Goal: Task Accomplishment & Management: Complete application form

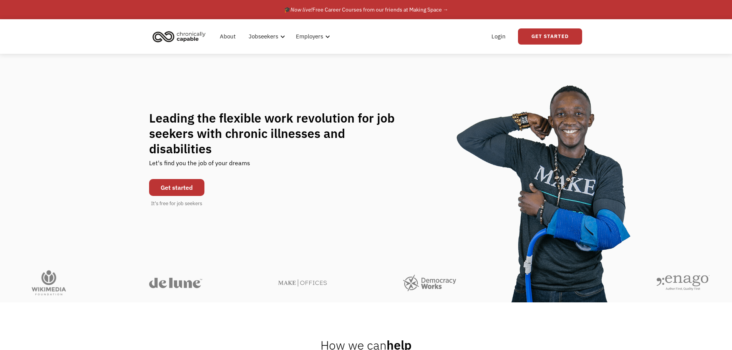
click at [192, 179] on link "Get started" at bounding box center [176, 187] width 55 height 17
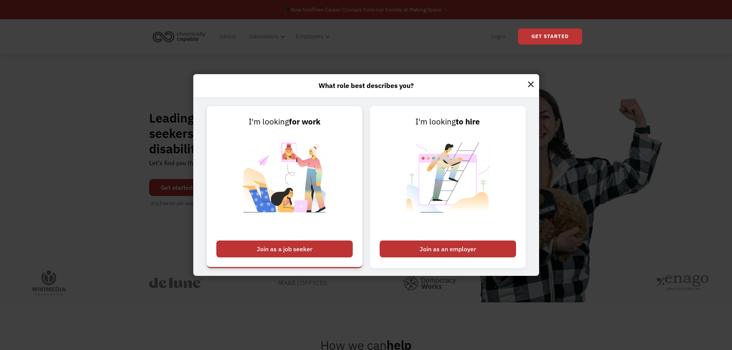
click at [302, 251] on div "Join as a job seeker" at bounding box center [284, 248] width 136 height 17
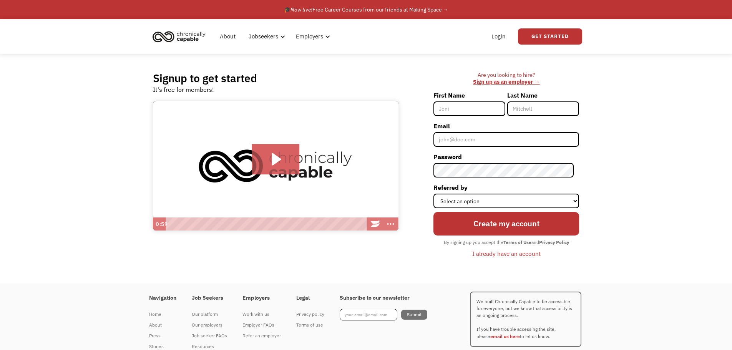
click at [456, 102] on input "First Name" at bounding box center [469, 108] width 72 height 15
type input "Chelsea"
type input "[PERSON_NAME]"
type input "[EMAIL_ADDRESS][DOMAIN_NAME]"
click at [500, 204] on select "Select an option Instagram Facebook Twitter Search Engine News Article Word of …" at bounding box center [506, 201] width 146 height 15
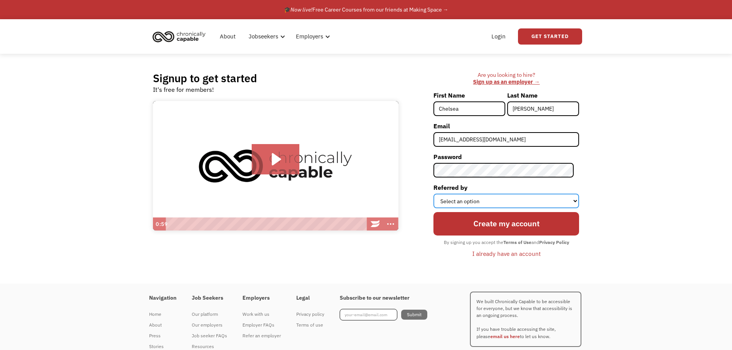
select select "Other"
click at [439, 194] on select "Select an option Instagram Facebook Twitter Search Engine News Article Word of …" at bounding box center [506, 201] width 146 height 15
click at [480, 230] on input "Create my account" at bounding box center [506, 223] width 146 height 23
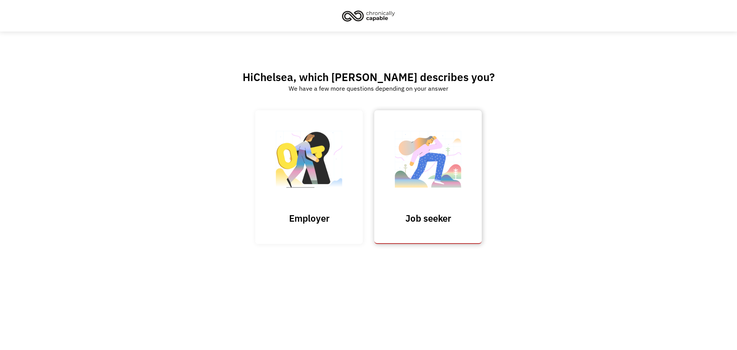
click at [460, 180] on img at bounding box center [428, 163] width 77 height 75
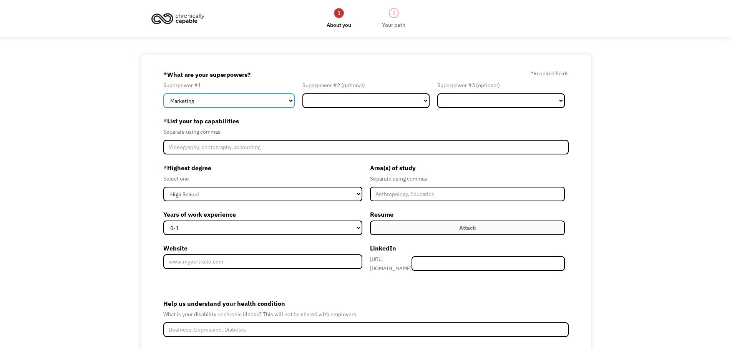
click at [232, 101] on select "Marketing Human Resources Finance Technology Operations Sales Industrial & Manu…" at bounding box center [228, 100] width 131 height 15
select select "Administration"
click at [163, 93] on select "Marketing Human Resources Finance Technology Operations Sales Industrial & Manu…" at bounding box center [228, 100] width 131 height 15
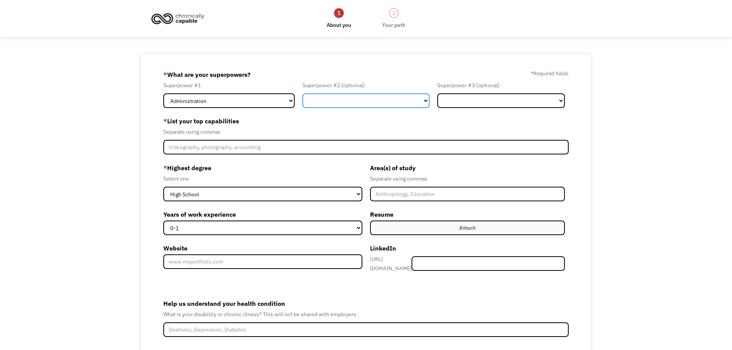
click at [350, 98] on select "Marketing Human Resources Finance Technology Operations Sales Industrial & Manu…" at bounding box center [365, 100] width 127 height 15
select select "Science & Education"
click at [302, 93] on select "Marketing Human Resources Finance Technology Operations Sales Industrial & Manu…" at bounding box center [365, 100] width 127 height 15
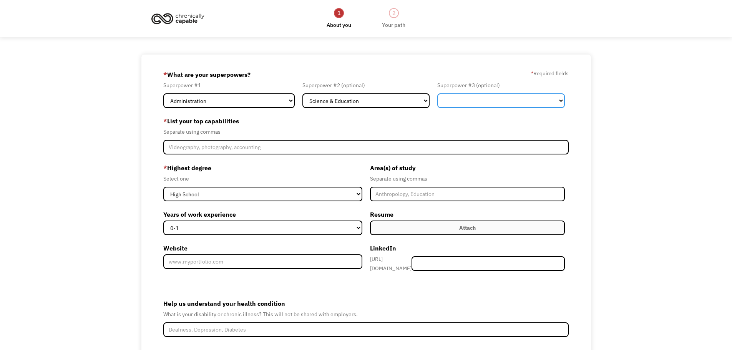
click at [474, 101] on select "Marketing Human Resources Finance Technology Operations Sales Industrial & Manu…" at bounding box center [500, 100] width 127 height 15
select select "Design"
click at [437, 93] on select "Marketing Human Resources Finance Technology Operations Sales Industrial & Manu…" at bounding box center [500, 100] width 127 height 15
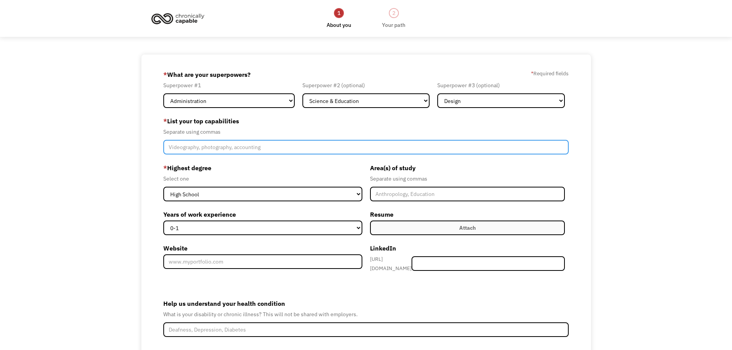
click at [215, 148] on input "Member-Create-Step1" at bounding box center [366, 147] width 406 height 15
type input "coordinating, digital art, data science, spreadsheets, registration"
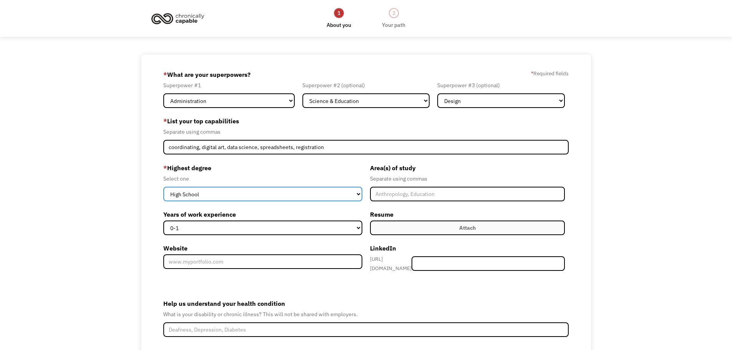
click at [245, 192] on select "High School Associates Bachelors Master's PhD" at bounding box center [262, 194] width 199 height 15
select select "bachelors"
click at [163, 187] on select "High School Associates Bachelors Master's PhD" at bounding box center [262, 194] width 199 height 15
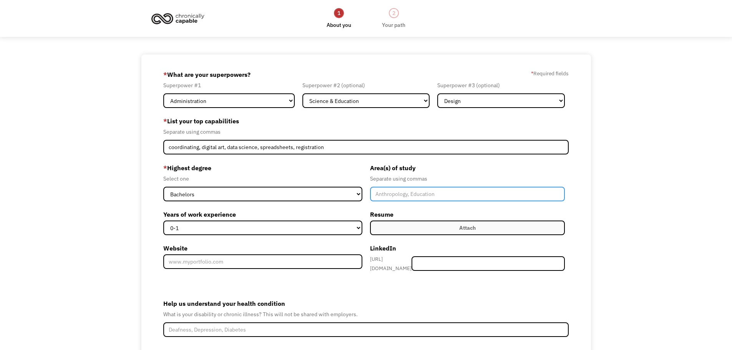
click at [421, 195] on input "Member-Create-Step1" at bounding box center [467, 194] width 195 height 15
type input "political science"
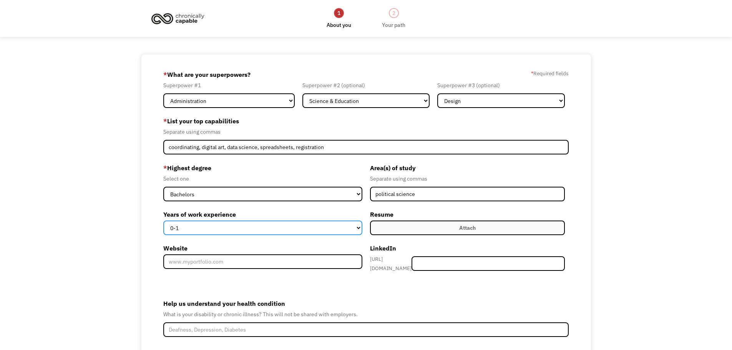
click at [250, 228] on select "0-1 2-4 5-10 11-15 15+" at bounding box center [262, 227] width 199 height 15
select select "11-15"
click at [163, 220] on select "0-1 2-4 5-10 11-15 15+" at bounding box center [262, 227] width 199 height 15
click at [406, 227] on label "Attach" at bounding box center [467, 227] width 195 height 15
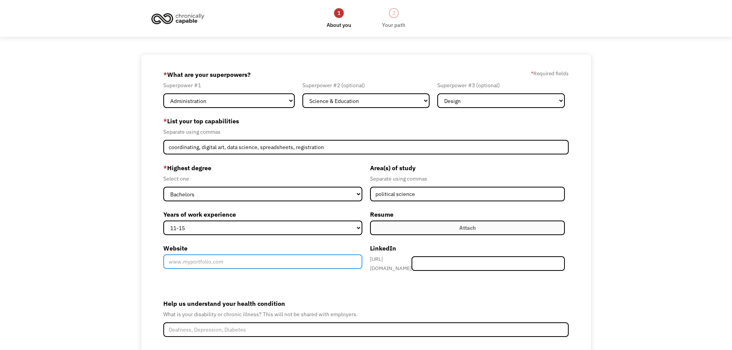
click at [270, 260] on input "Website" at bounding box center [262, 261] width 199 height 15
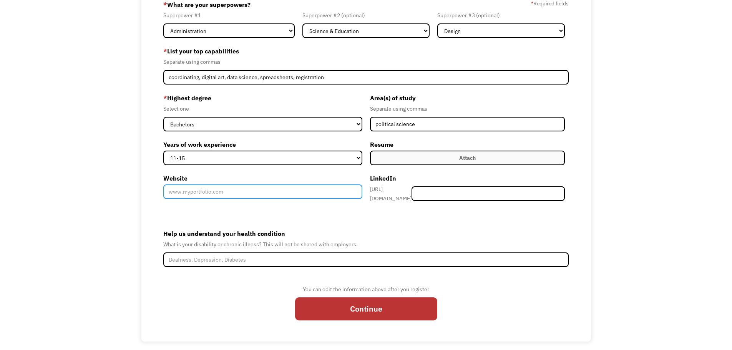
scroll to position [75, 0]
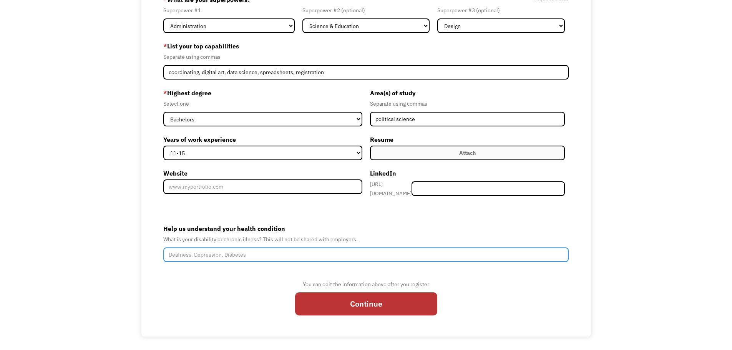
click at [235, 250] on input "Help us understand your health condition" at bounding box center [366, 254] width 406 height 15
type input "S"
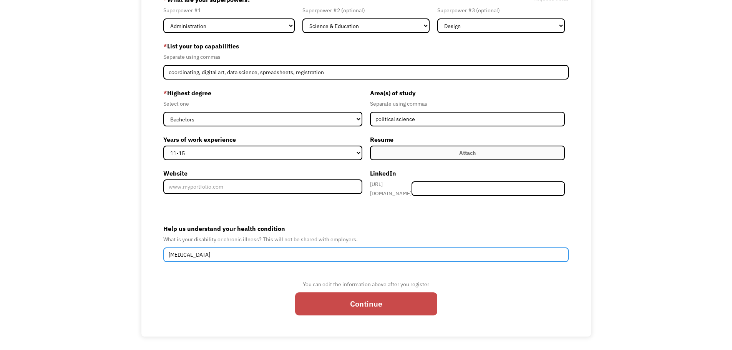
type input "Dysautonomia"
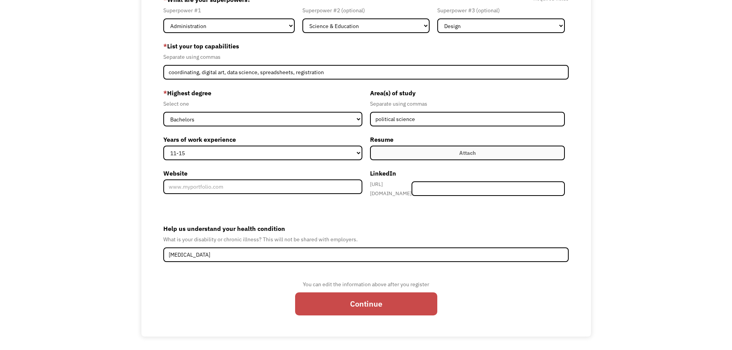
drag, startPoint x: 382, startPoint y: 294, endPoint x: 394, endPoint y: 294, distance: 11.1
click at [381, 295] on input "Continue" at bounding box center [366, 303] width 142 height 23
type input "Please wait..."
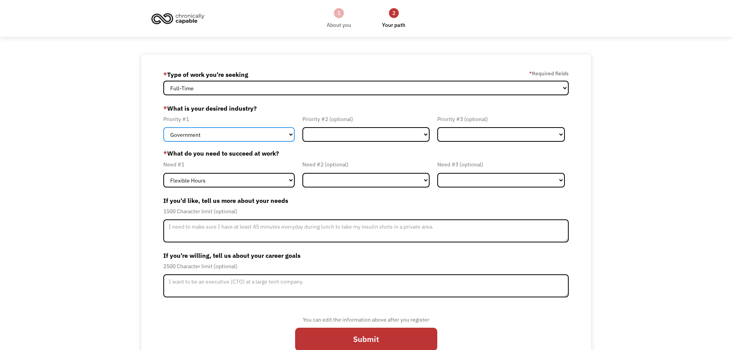
click at [197, 133] on select "Government Finance & Insurance Health & Social Care Tech & Engineering Creative…" at bounding box center [228, 134] width 131 height 15
select select "Education"
click at [163, 127] on select "Government Finance & Insurance Health & Social Care Tech & Engineering Creative…" at bounding box center [228, 134] width 131 height 15
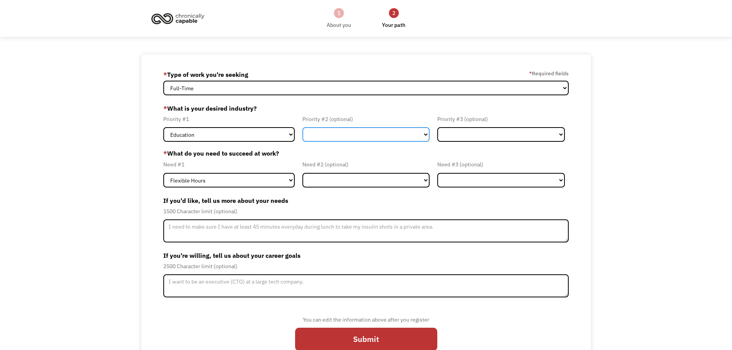
click at [334, 133] on select "Government Finance & Insurance Health & Social Care Tech & Engineering Creative…" at bounding box center [365, 134] width 127 height 15
select select "Administrative"
click at [302, 127] on select "Government Finance & Insurance Health & Social Care Tech & Engineering Creative…" at bounding box center [365, 134] width 127 height 15
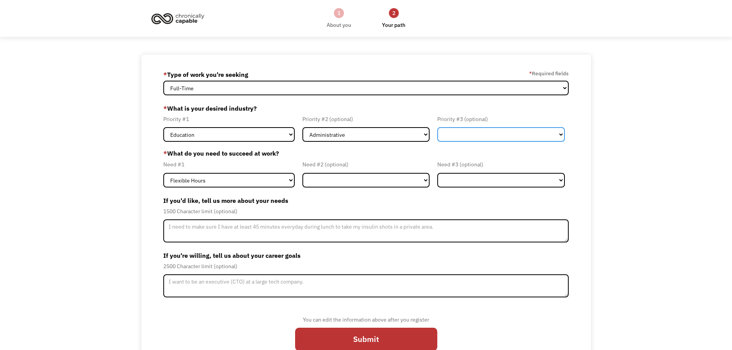
click at [472, 137] on select "Government Finance & Insurance Health & Social Care Tech & Engineering Creative…" at bounding box center [500, 134] width 127 height 15
select select "Creative & Design"
click at [437, 127] on select "Government Finance & Insurance Health & Social Care Tech & Engineering Creative…" at bounding box center [500, 134] width 127 height 15
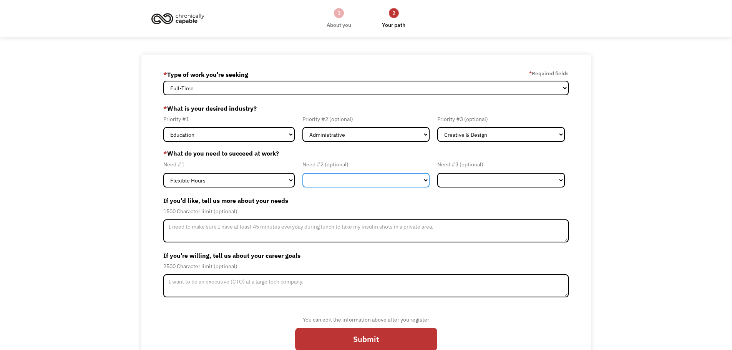
click at [314, 184] on select "Flexible Hours Remote Work Service Animal On-site Accommodations Visual Support…" at bounding box center [365, 180] width 127 height 15
select select "Remote Work"
click at [302, 173] on select "Flexible Hours Remote Work Service Animal On-site Accommodations Visual Support…" at bounding box center [365, 180] width 127 height 15
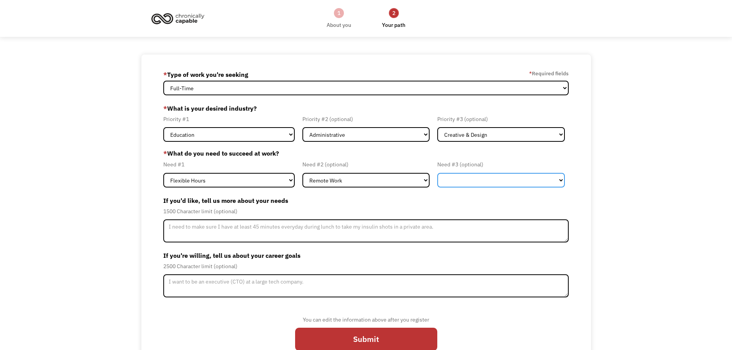
click at [474, 180] on select "Flexible Hours Remote Work Service Animal On-site Accommodations Visual Support…" at bounding box center [500, 180] width 127 height 15
click at [401, 195] on label "If you'd like, tell us more about your needs" at bounding box center [366, 200] width 406 height 12
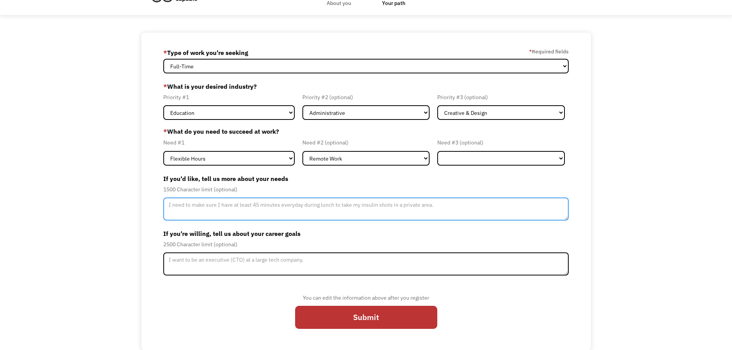
click at [281, 206] on textarea "Member-Update-Form-Step2" at bounding box center [366, 208] width 406 height 23
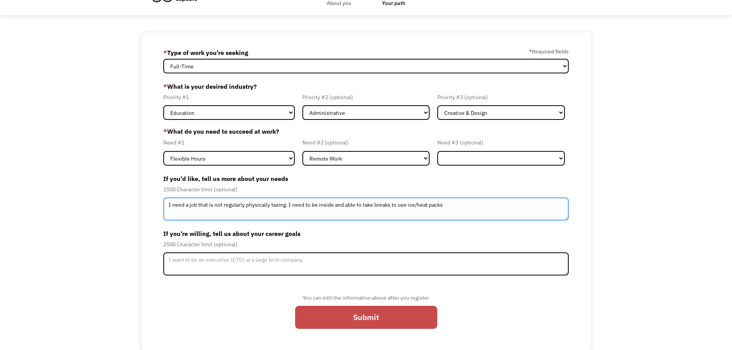
type textarea "I need a job that is not regularly physically taxing. I need to be inside and a…"
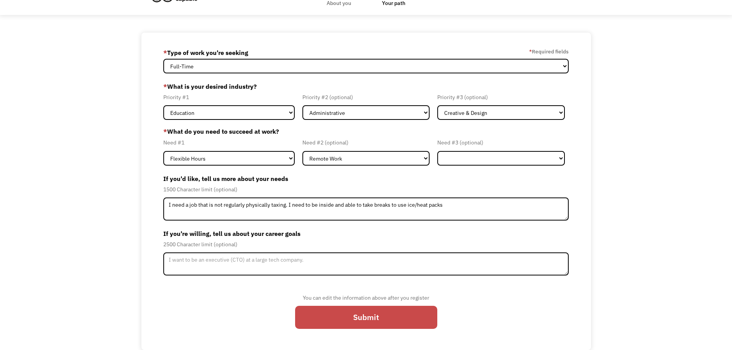
click at [341, 310] on input "Submit" at bounding box center [366, 317] width 142 height 23
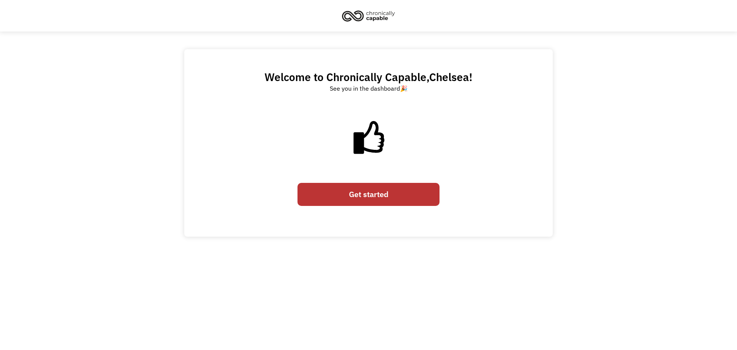
click at [419, 201] on link "Get started" at bounding box center [369, 194] width 142 height 23
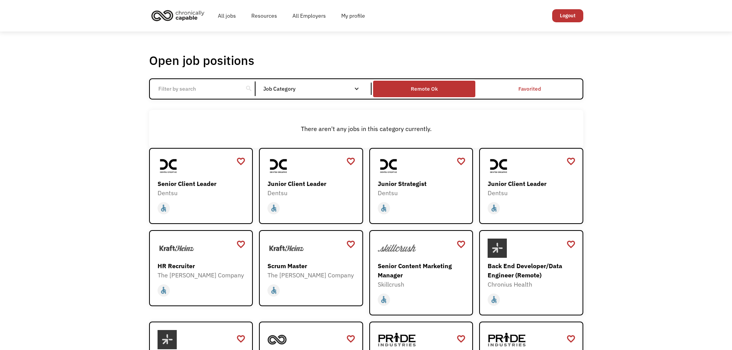
click at [425, 88] on div "Remote Ok" at bounding box center [424, 88] width 27 height 9
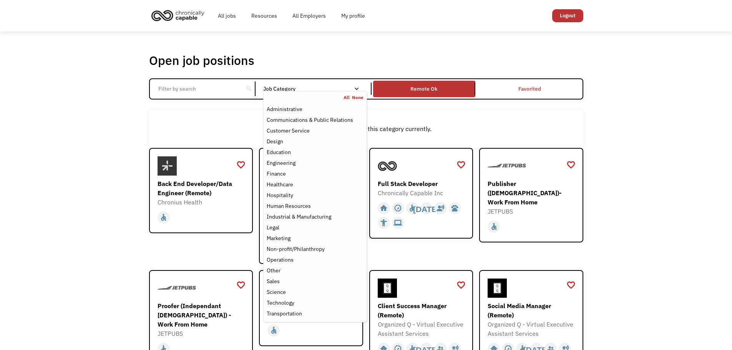
click at [306, 88] on div "Job Category" at bounding box center [314, 88] width 103 height 5
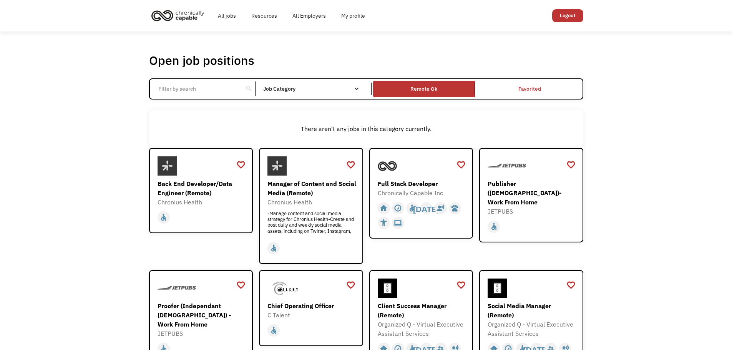
click at [306, 88] on div "Job Category" at bounding box center [314, 88] width 103 height 5
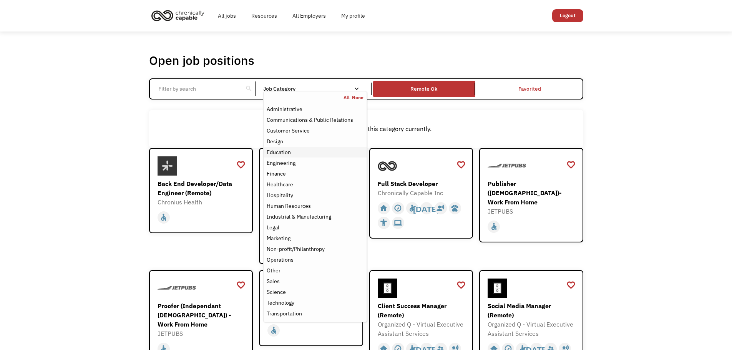
click at [302, 150] on div "Education" at bounding box center [315, 151] width 96 height 9
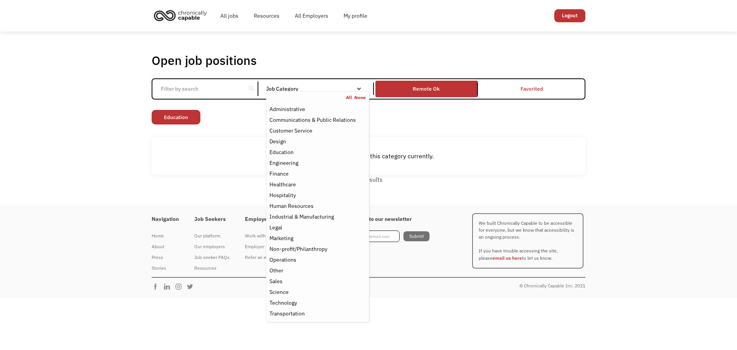
click at [579, 162] on div "There aren't any jobs in this category currently." at bounding box center [369, 156] width 434 height 38
click at [310, 109] on div "Administrative" at bounding box center [318, 108] width 96 height 9
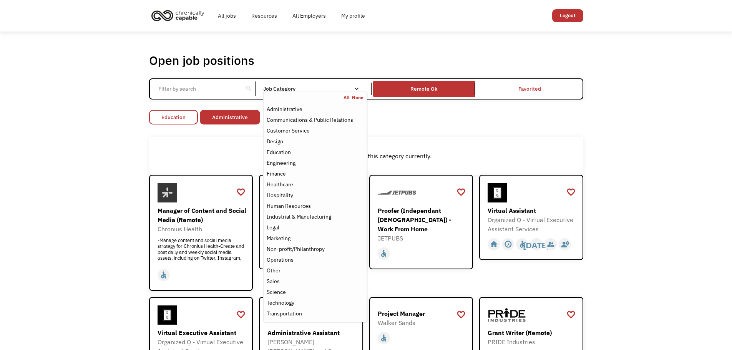
click at [187, 119] on link "Education" at bounding box center [173, 117] width 49 height 15
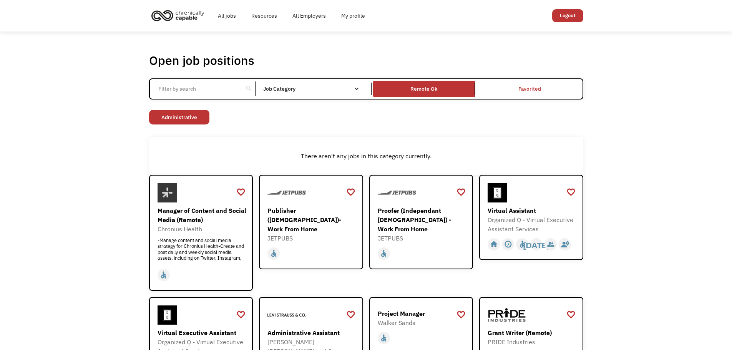
click at [324, 96] on div "search Filter by category Administration Communications & Public Relations Cust…" at bounding box center [366, 88] width 434 height 21
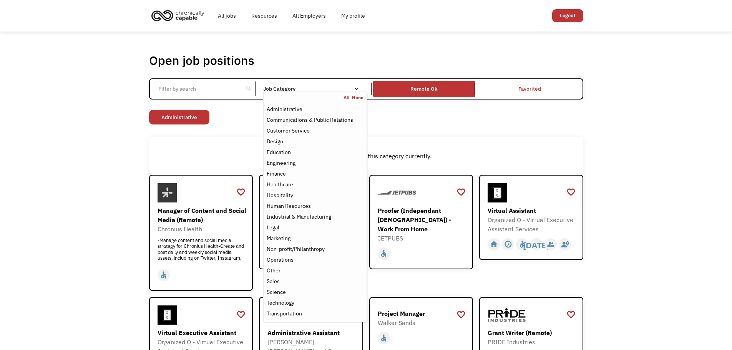
click at [271, 90] on div "Job Category" at bounding box center [314, 88] width 103 height 5
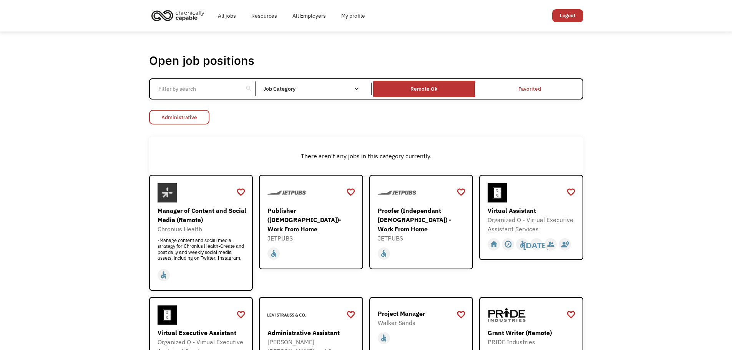
click at [171, 116] on link "Administrative" at bounding box center [179, 117] width 60 height 15
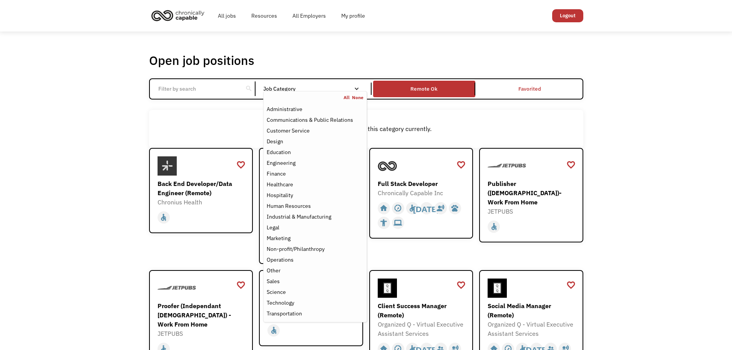
click at [324, 85] on div "Job Category" at bounding box center [314, 89] width 103 height 12
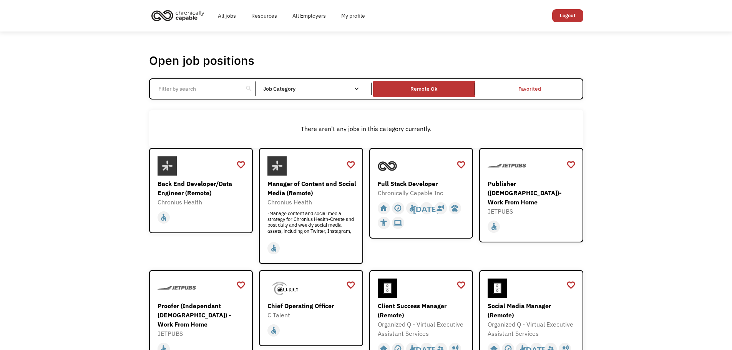
click at [324, 85] on div "Job Category" at bounding box center [314, 89] width 103 height 12
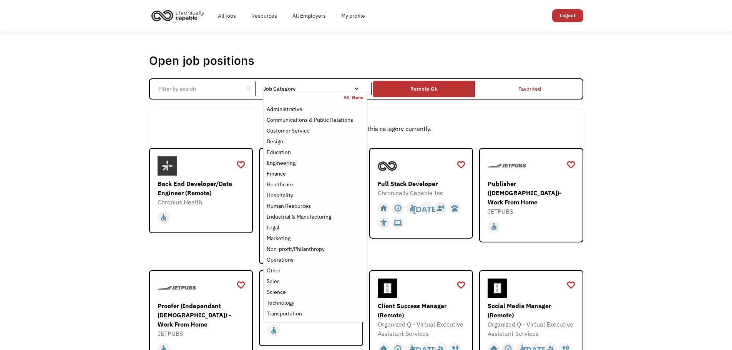
click at [349, 95] on link "All" at bounding box center [347, 97] width 8 height 6
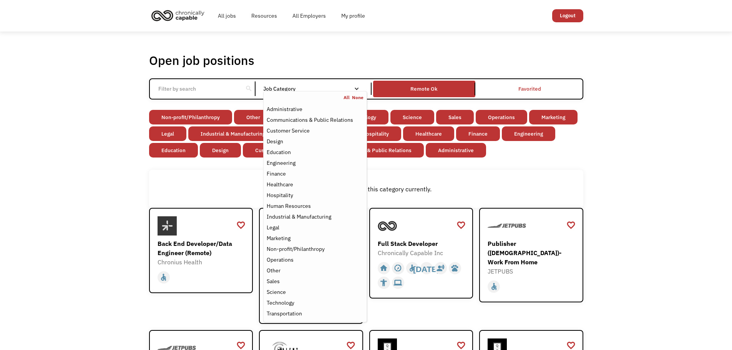
click at [559, 184] on div "There aren't any jobs in this category currently." at bounding box center [366, 188] width 426 height 9
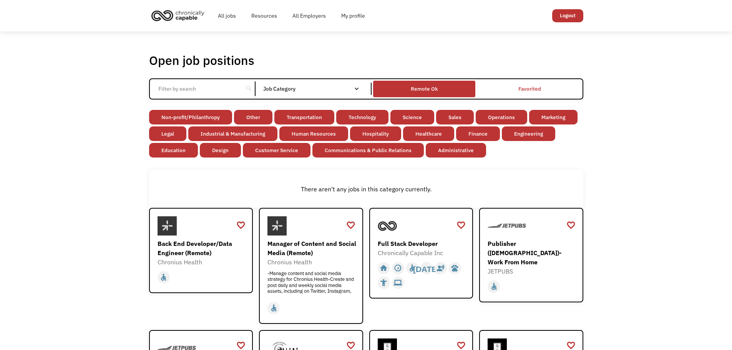
click at [444, 86] on div "Remote Ok" at bounding box center [424, 89] width 102 height 13
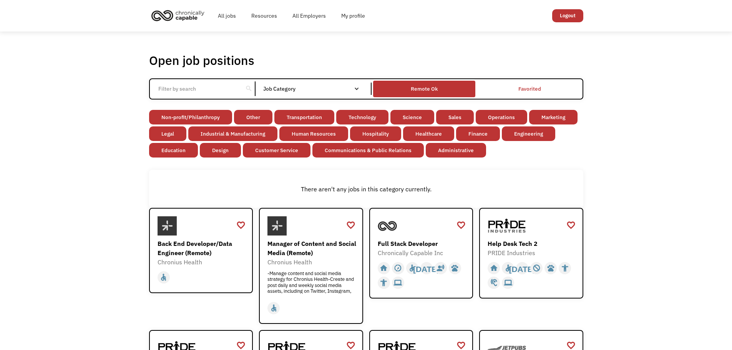
click at [444, 92] on div "Remote Ok" at bounding box center [424, 89] width 102 height 13
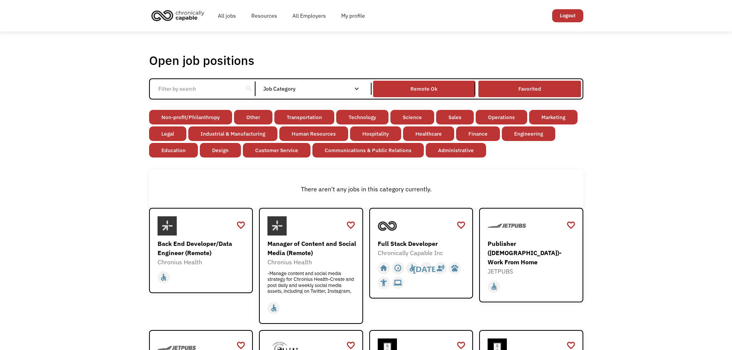
click at [526, 94] on link "Favorited" at bounding box center [529, 89] width 105 height 20
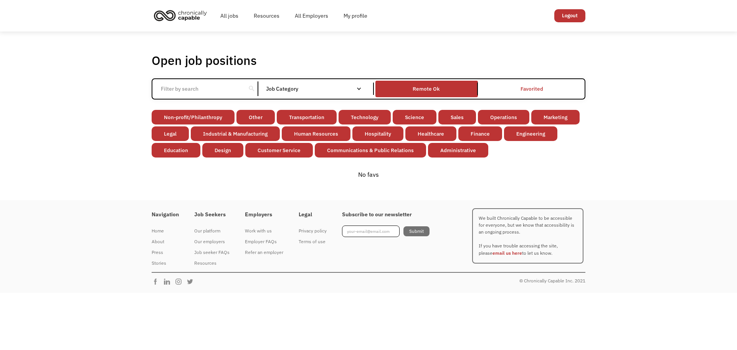
click at [539, 93] on link "Favorited" at bounding box center [532, 89] width 105 height 20
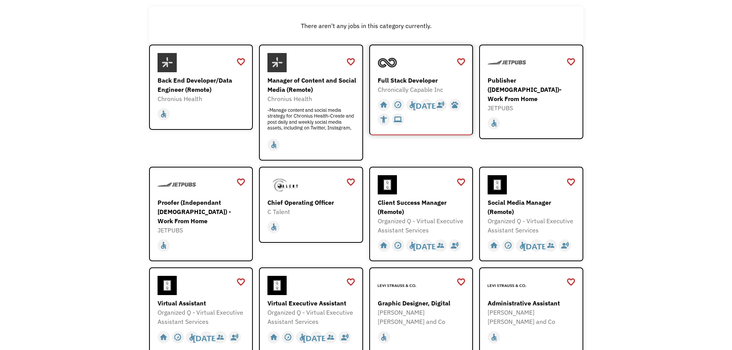
scroll to position [77, 0]
